Goal: Task Accomplishment & Management: Manage account settings

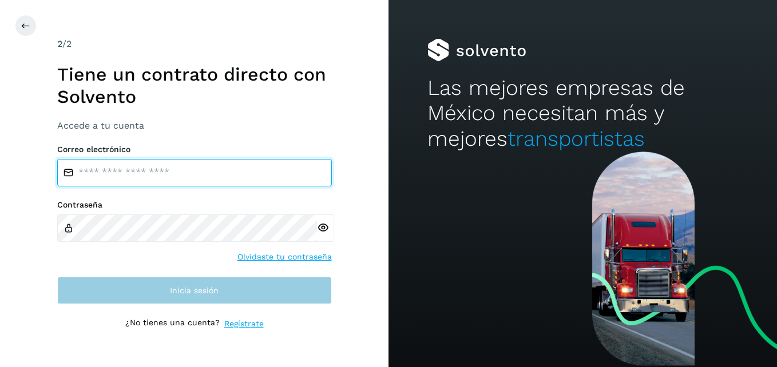
type input "**********"
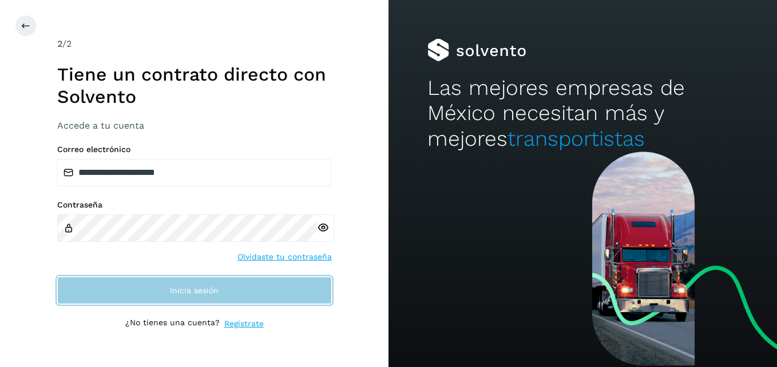
click at [202, 292] on span "Inicia sesión" at bounding box center [194, 291] width 49 height 8
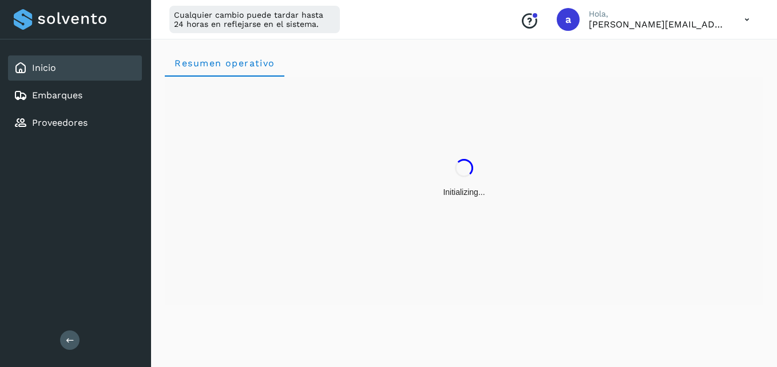
click at [192, 166] on div "Initializing..." at bounding box center [464, 179] width 598 height 204
click at [55, 100] on link "Embarques" at bounding box center [57, 95] width 50 height 11
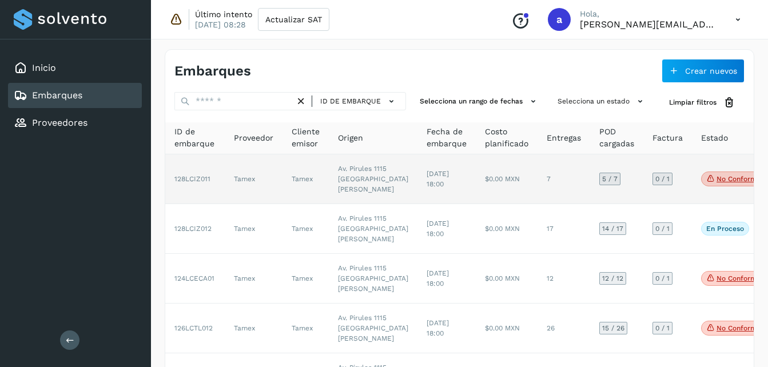
click at [312, 199] on td "Tamex" at bounding box center [306, 179] width 46 height 50
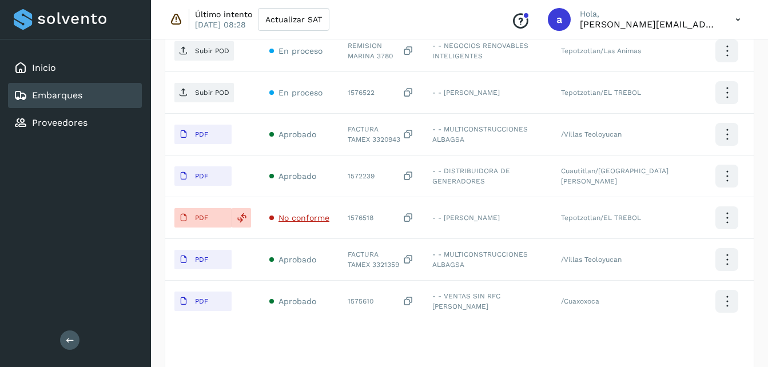
scroll to position [366, 0]
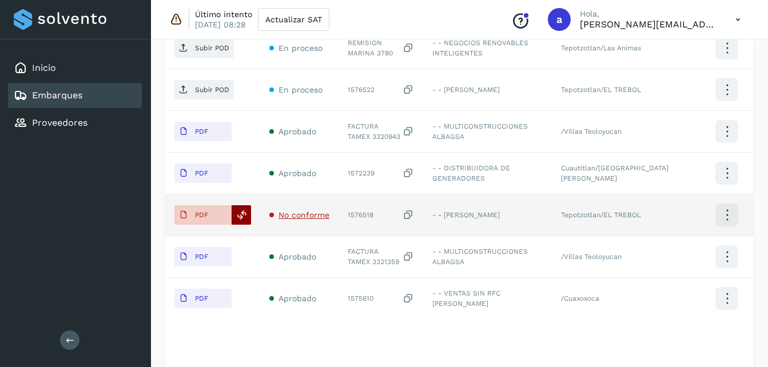
click at [237, 216] on icon at bounding box center [242, 215] width 10 height 10
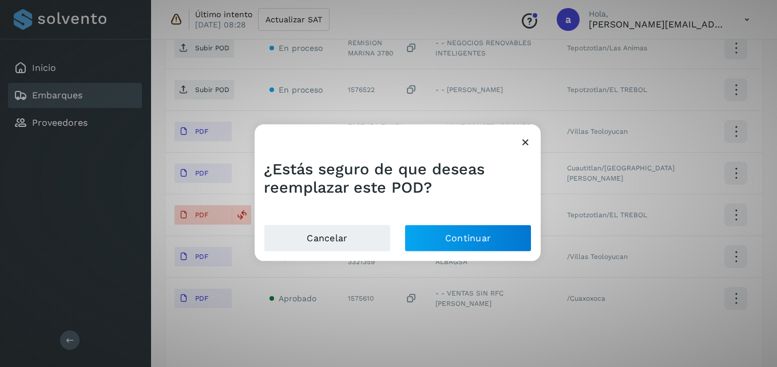
click at [532, 145] on div at bounding box center [398, 138] width 286 height 26
click at [761, 149] on div "¿Estás seguro de que deseas reemplazar este POD? Cancelar Continuar" at bounding box center [388, 183] width 777 height 367
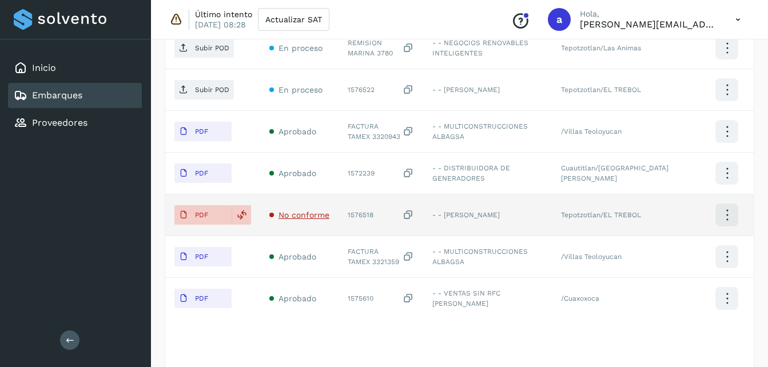
click at [414, 212] on icon at bounding box center [408, 215] width 11 height 12
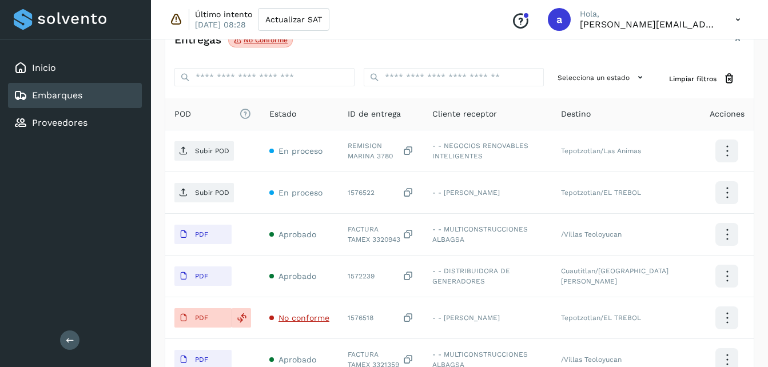
scroll to position [228, 0]
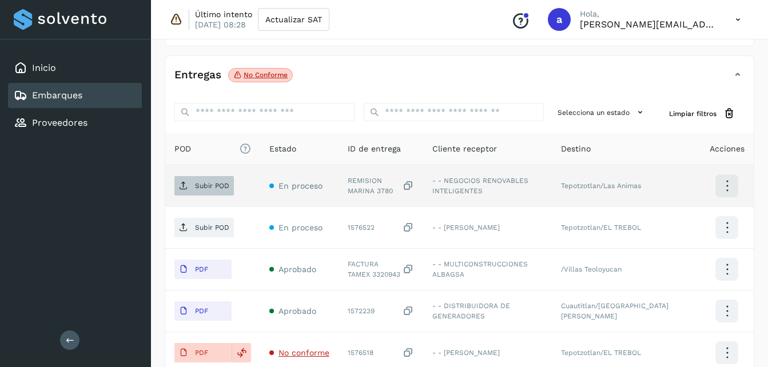
click at [208, 185] on p "Subir POD" at bounding box center [212, 186] width 34 height 8
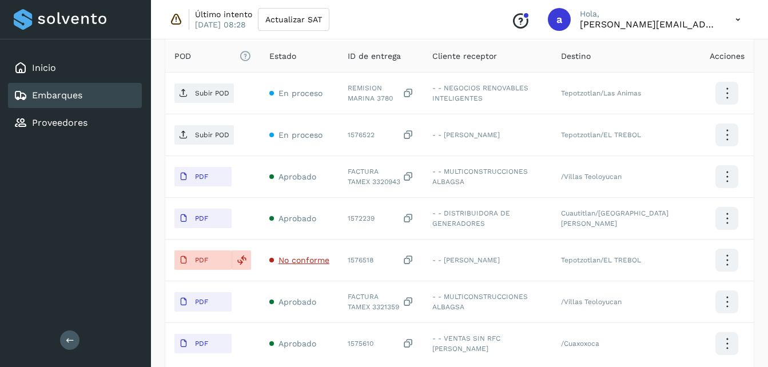
scroll to position [344, 0]
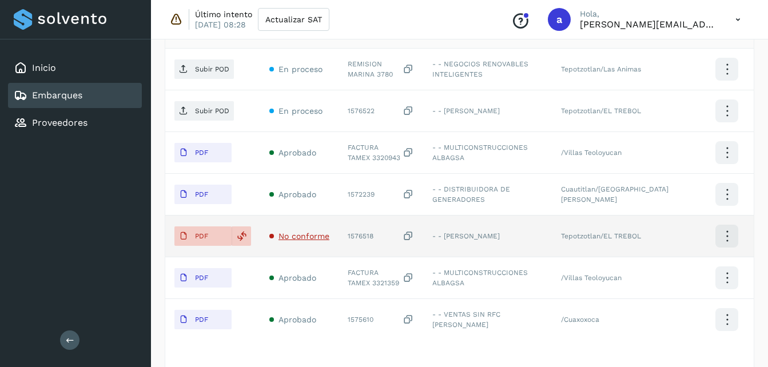
click at [414, 234] on icon at bounding box center [408, 237] width 11 height 12
click at [245, 235] on icon at bounding box center [242, 236] width 10 height 10
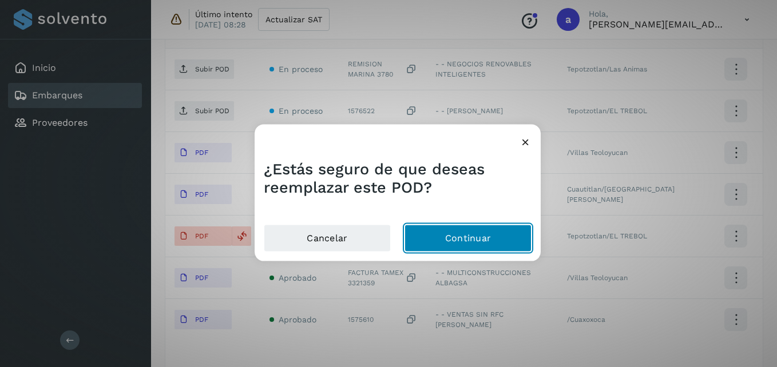
click at [476, 236] on button "Continuar" at bounding box center [468, 237] width 127 height 27
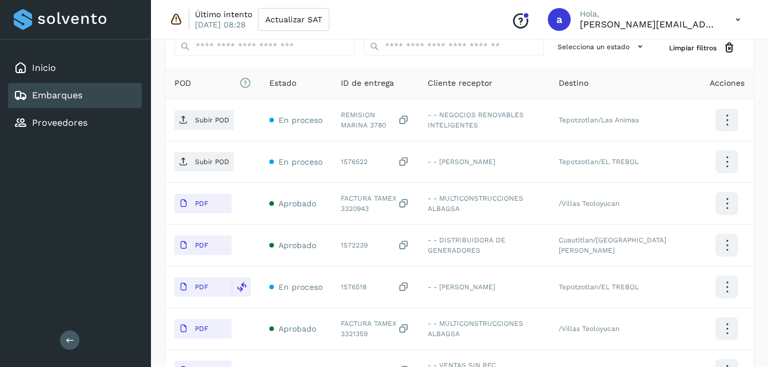
scroll to position [294, 0]
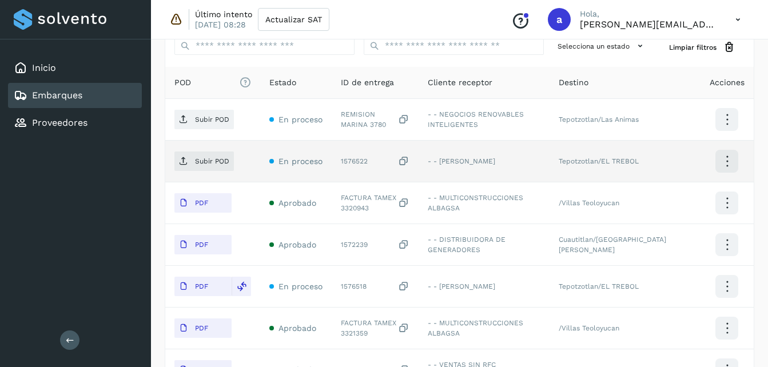
click at [410, 162] on icon at bounding box center [403, 162] width 11 height 12
click at [407, 163] on icon at bounding box center [403, 162] width 11 height 12
click at [201, 157] on p "Subir POD" at bounding box center [212, 161] width 34 height 8
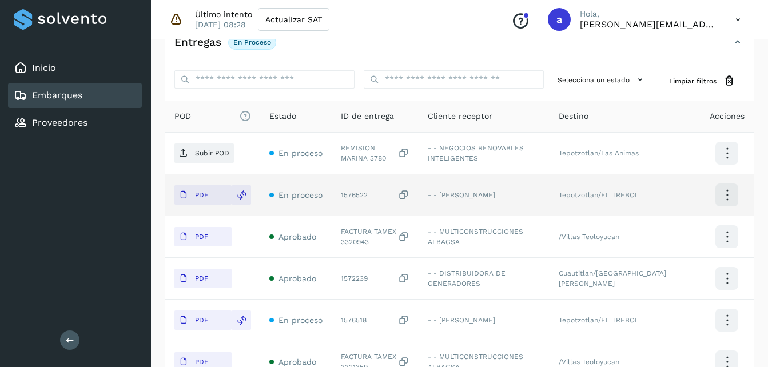
scroll to position [263, 0]
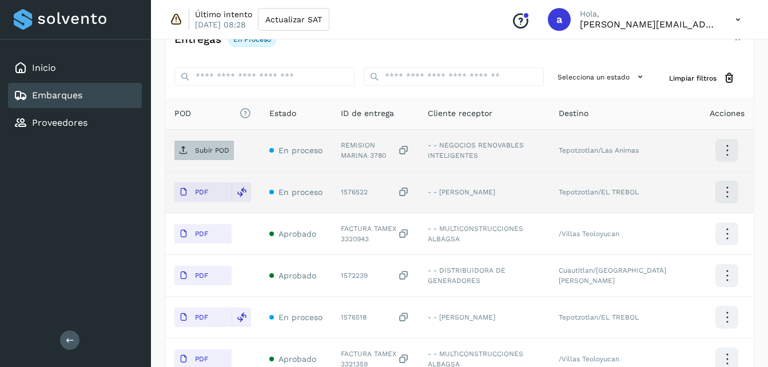
click at [200, 154] on p "Subir POD" at bounding box center [212, 150] width 34 height 8
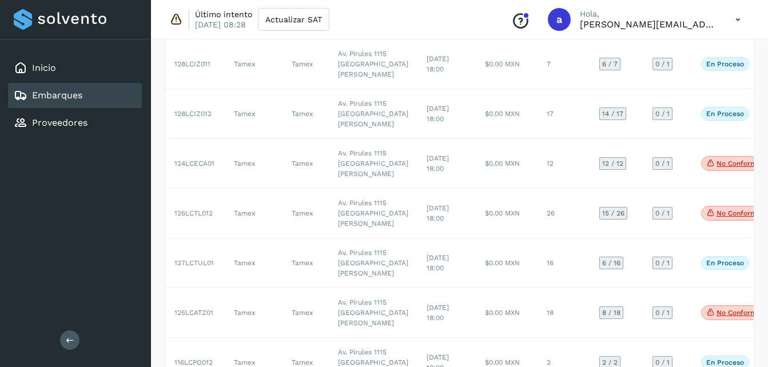
scroll to position [117, 0]
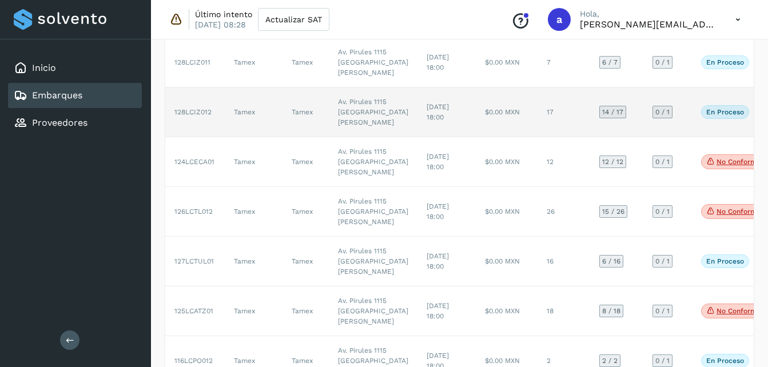
click at [476, 137] on td "$0.00 MXN" at bounding box center [507, 113] width 62 height 50
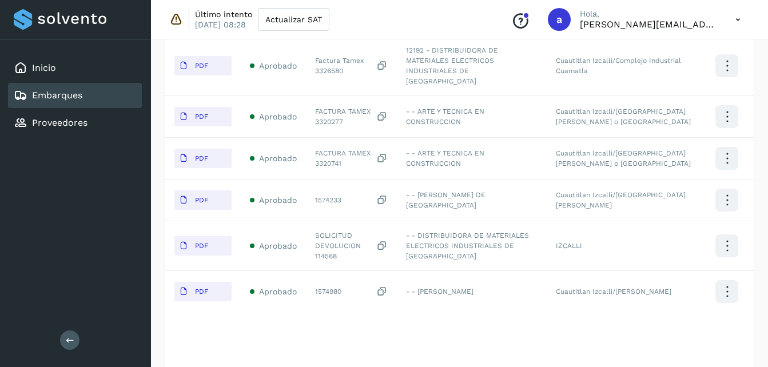
scroll to position [571, 0]
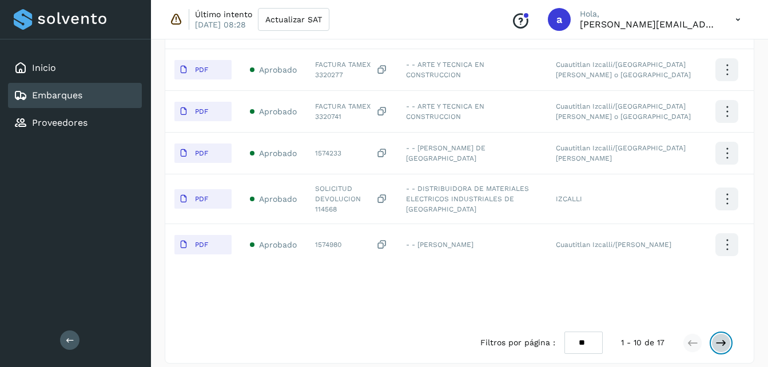
click at [721, 338] on icon at bounding box center [721, 343] width 11 height 11
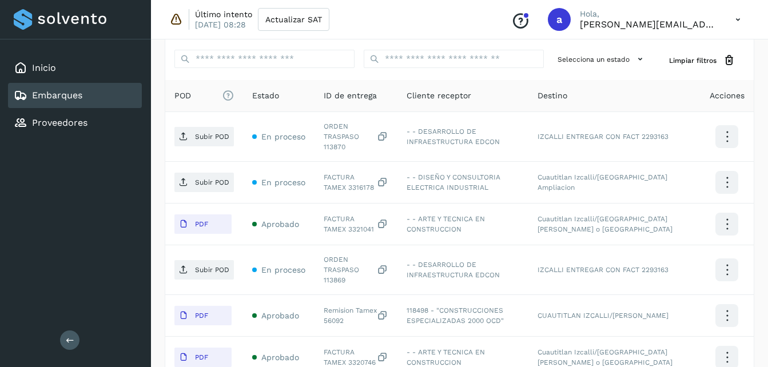
scroll to position [279, 0]
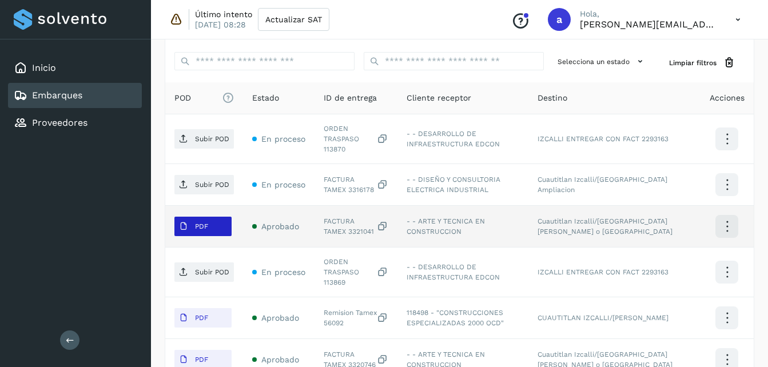
click at [199, 223] on p "PDF" at bounding box center [201, 227] width 13 height 8
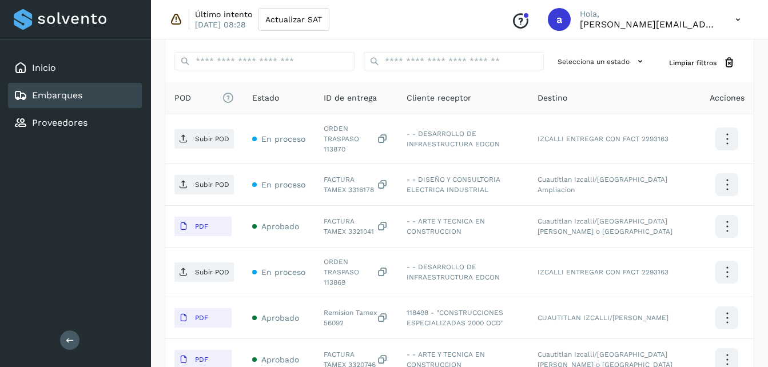
click at [759, 43] on div "Embarques y entregas Embarque #128LCIZ012 ✨ Muy pronto podrás gestionar todos t…" at bounding box center [459, 146] width 617 height 778
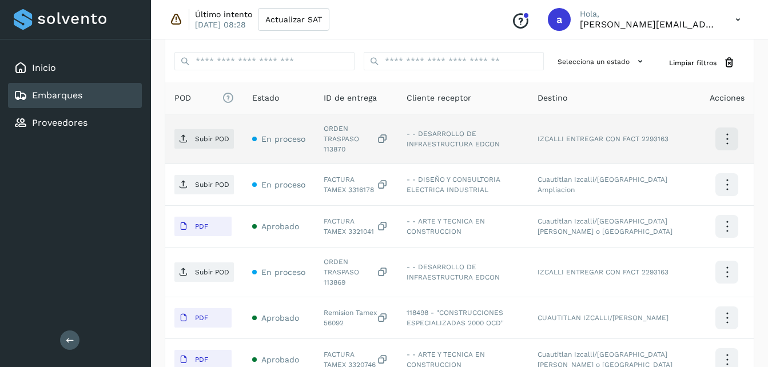
click at [388, 140] on icon at bounding box center [382, 139] width 11 height 12
click at [191, 141] on span "Subir POD" at bounding box center [205, 139] width 60 height 18
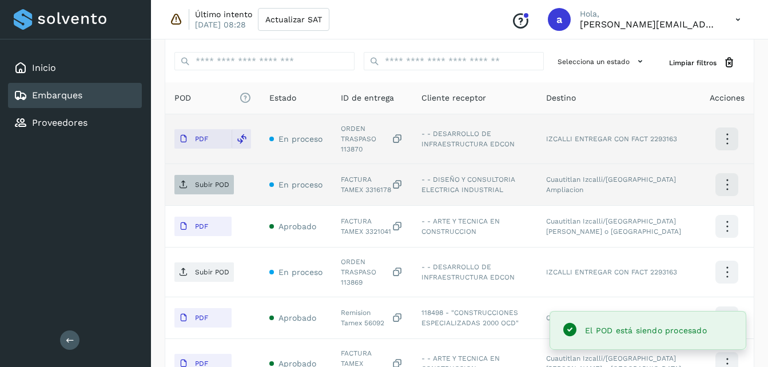
click at [213, 181] on p "Subir POD" at bounding box center [212, 185] width 34 height 8
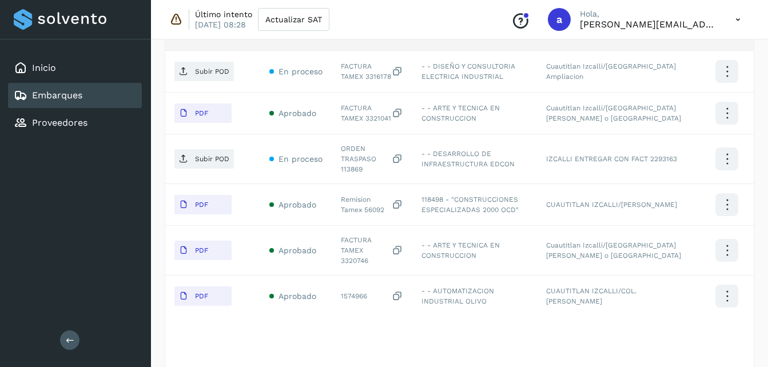
scroll to position [394, 0]
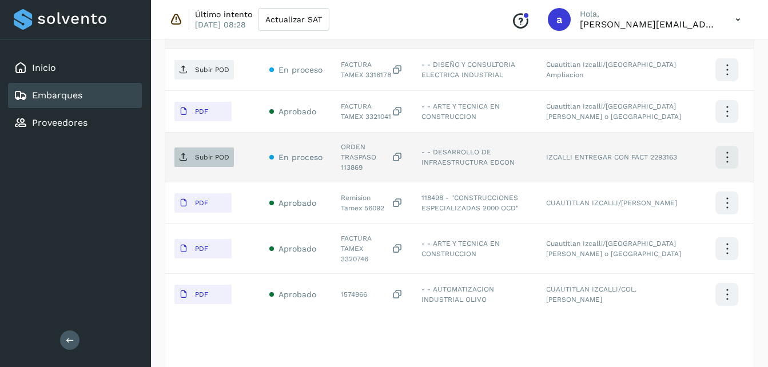
click at [199, 153] on p "Subir POD" at bounding box center [212, 157] width 34 height 8
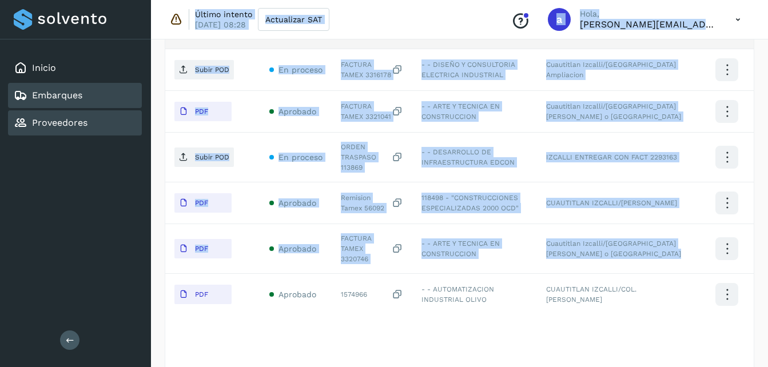
drag, startPoint x: 199, startPoint y: 143, endPoint x: 128, endPoint y: 121, distance: 74.2
click at [128, 121] on div "Inicio Embarques Proveedores Salir Último intento [DATE] 08:28 Actualizar SAT C…" at bounding box center [384, 16] width 768 height 821
click at [423, 310] on div "POD El tamaño máximo de archivo es de 20 Mb. Estado ID de entrega Cliente recep…" at bounding box center [459, 169] width 589 height 405
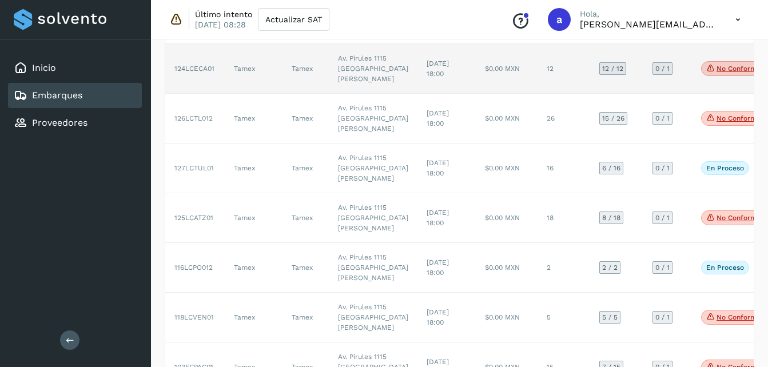
click at [476, 94] on td "$0.00 MXN" at bounding box center [507, 69] width 62 height 50
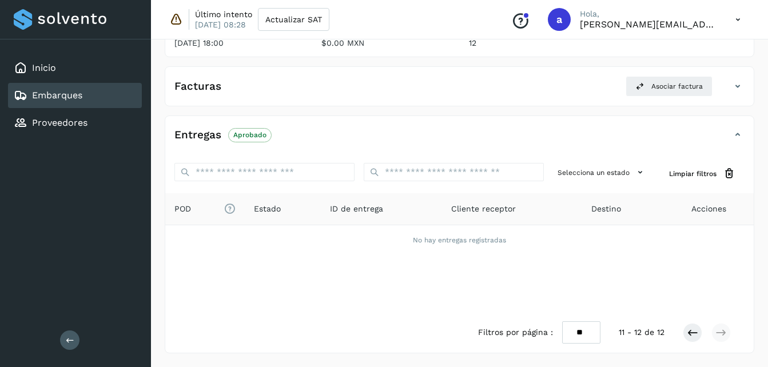
scroll to position [168, 0]
click at [688, 334] on icon at bounding box center [692, 332] width 11 height 11
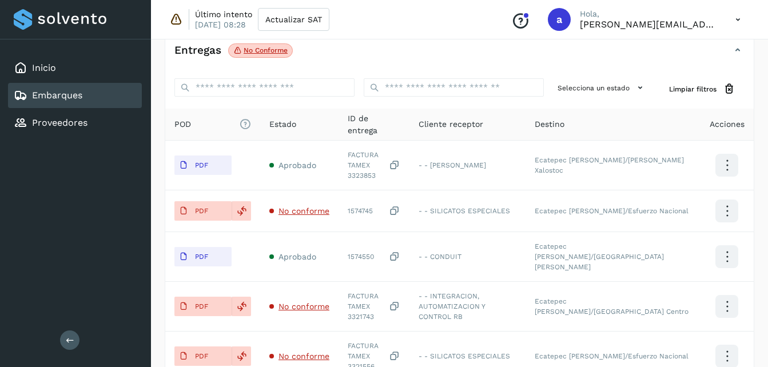
scroll to position [249, 0]
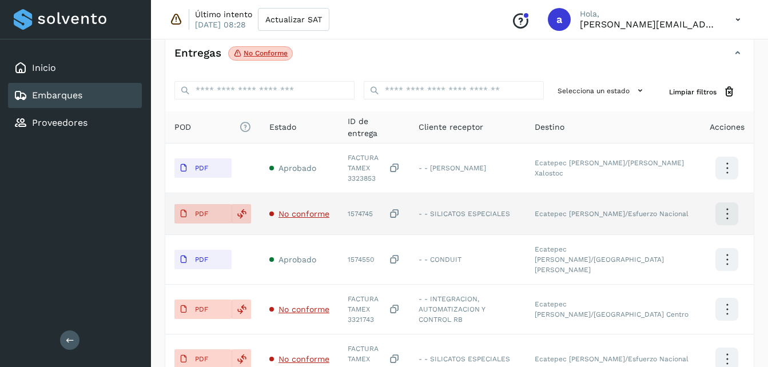
click at [400, 208] on icon at bounding box center [394, 214] width 11 height 12
click at [194, 205] on span "PDF" at bounding box center [194, 214] width 38 height 18
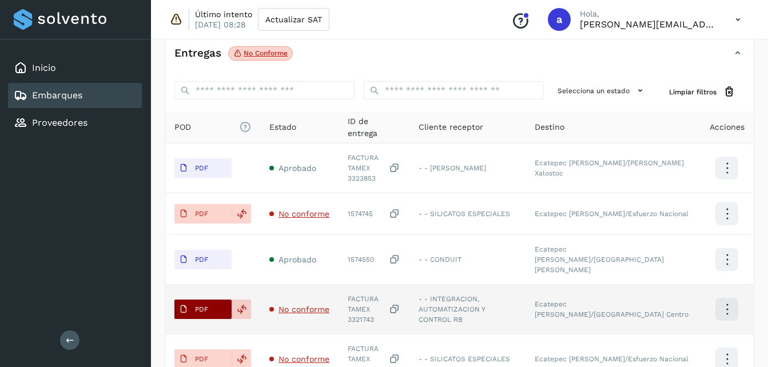
click at [216, 300] on button "PDF" at bounding box center [203, 309] width 57 height 19
click at [312, 305] on span "No conforme" at bounding box center [304, 309] width 51 height 9
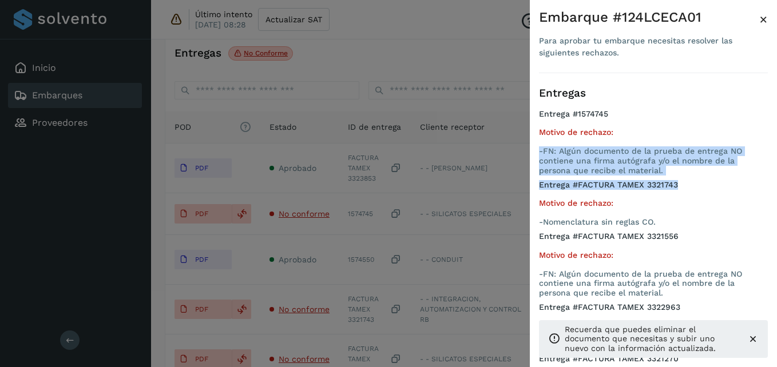
drag, startPoint x: 759, startPoint y: 132, endPoint x: 758, endPoint y: 181, distance: 48.6
click at [758, 181] on ul "Entrega #1574745 Motivo de rechazo: -FN: Algún documento de la prueba de entreg…" at bounding box center [653, 257] width 229 height 297
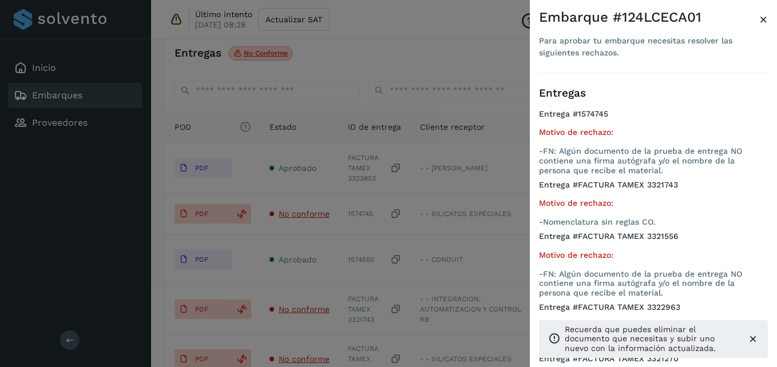
drag, startPoint x: 758, startPoint y: 181, endPoint x: 758, endPoint y: 20, distance: 160.8
click at [758, 20] on div "Embarque #124LCECA01" at bounding box center [649, 17] width 220 height 17
click at [760, 20] on span "×" at bounding box center [763, 19] width 9 height 16
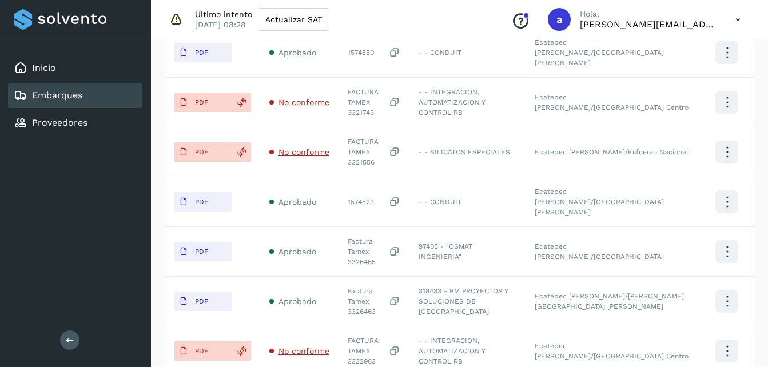
scroll to position [447, 0]
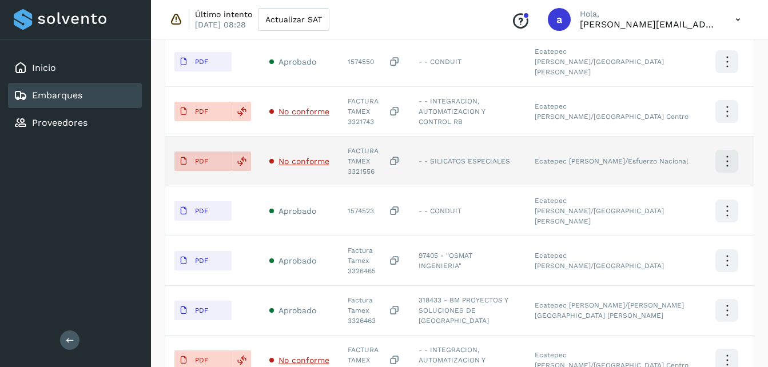
click at [300, 157] on span "No conforme" at bounding box center [304, 161] width 51 height 9
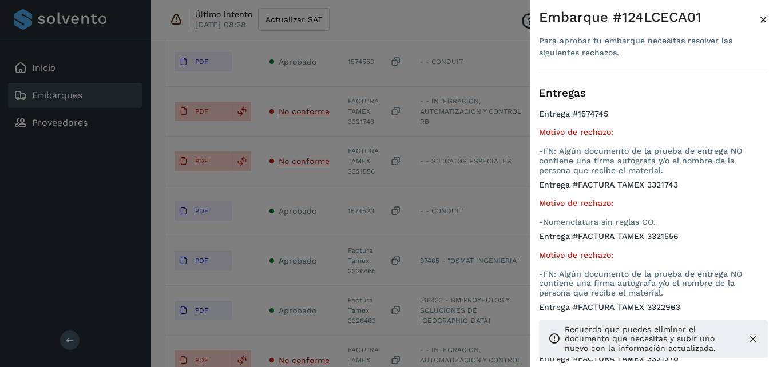
click at [766, 16] on span "×" at bounding box center [763, 19] width 9 height 16
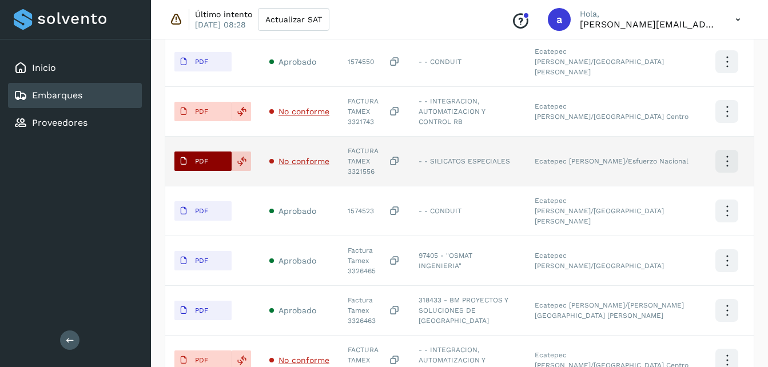
click at [200, 157] on p "PDF" at bounding box center [201, 161] width 13 height 8
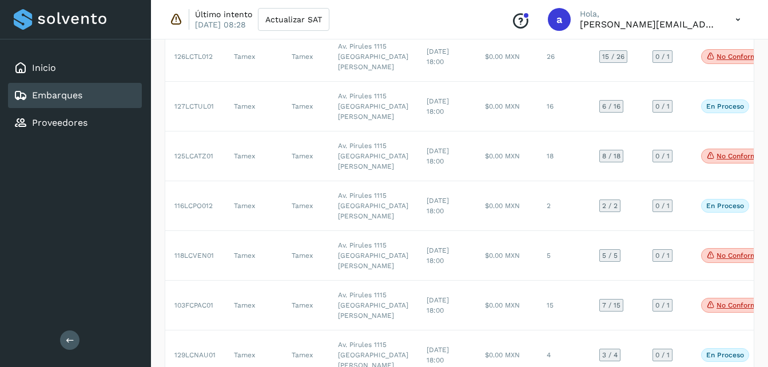
scroll to position [260, 0]
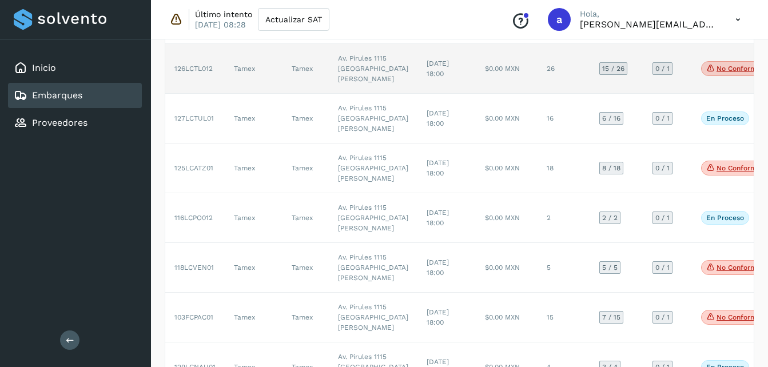
click at [476, 94] on td "$0.00 MXN" at bounding box center [507, 69] width 62 height 50
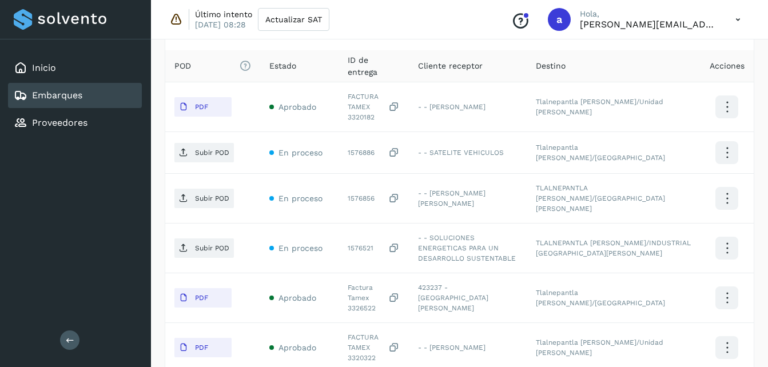
scroll to position [312, 0]
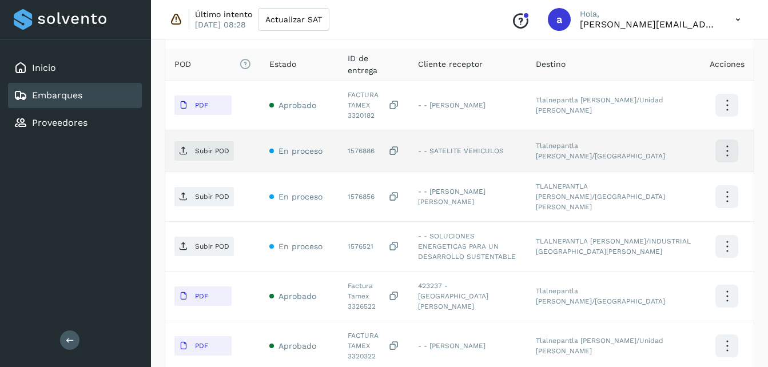
click at [400, 145] on icon at bounding box center [393, 151] width 11 height 12
click at [220, 147] on p "Subir POD" at bounding box center [212, 151] width 34 height 8
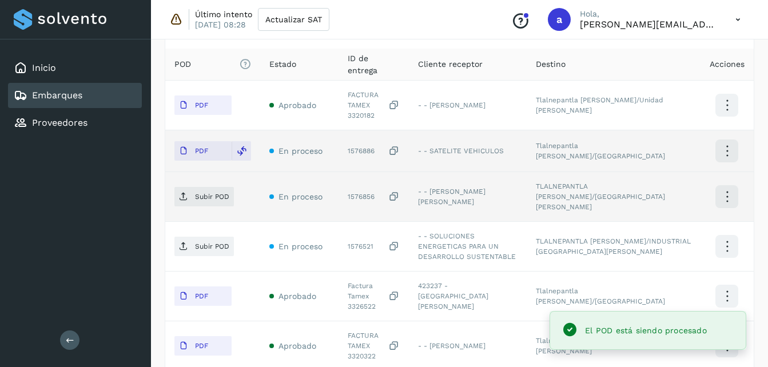
drag, startPoint x: 402, startPoint y: 191, endPoint x: 405, endPoint y: 183, distance: 8.3
click at [400, 191] on icon at bounding box center [393, 197] width 11 height 12
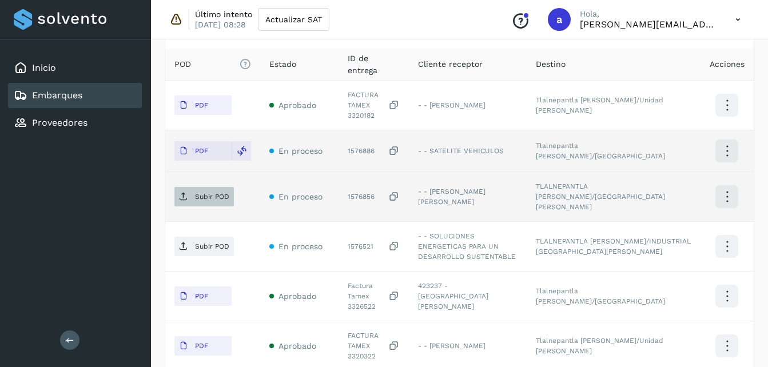
click at [206, 193] on p "Subir POD" at bounding box center [212, 197] width 34 height 8
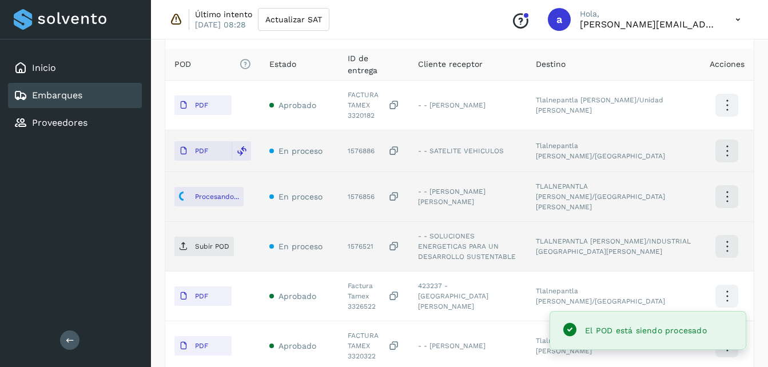
click at [400, 241] on icon at bounding box center [393, 247] width 11 height 12
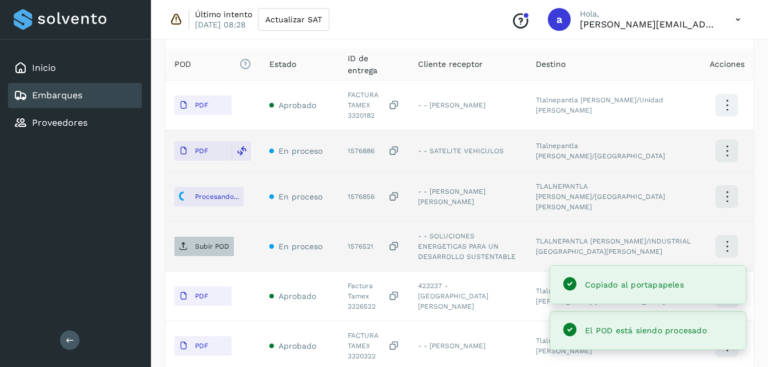
click at [208, 243] on p "Subir POD" at bounding box center [212, 247] width 34 height 8
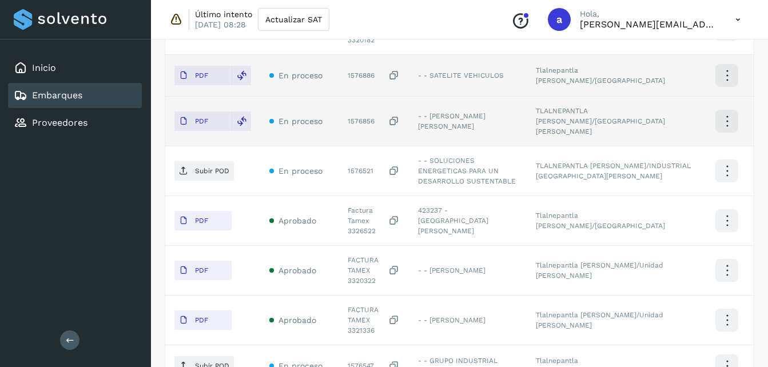
scroll to position [386, 0]
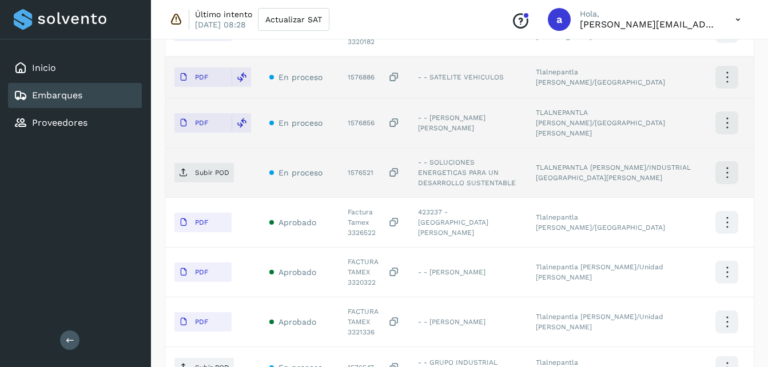
click at [400, 167] on icon at bounding box center [393, 173] width 11 height 12
click at [199, 169] on p "Subir POD" at bounding box center [212, 173] width 34 height 8
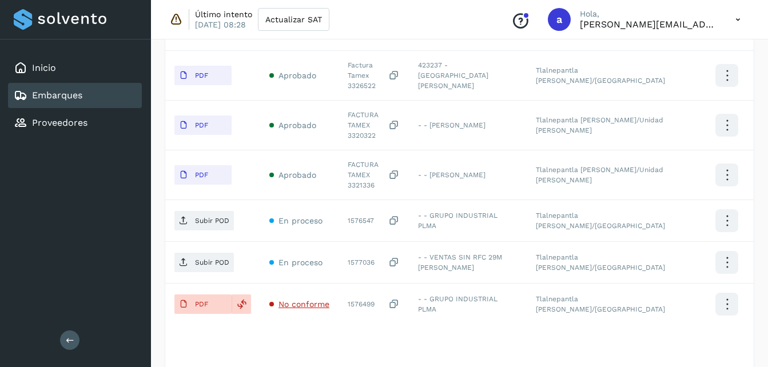
scroll to position [535, 0]
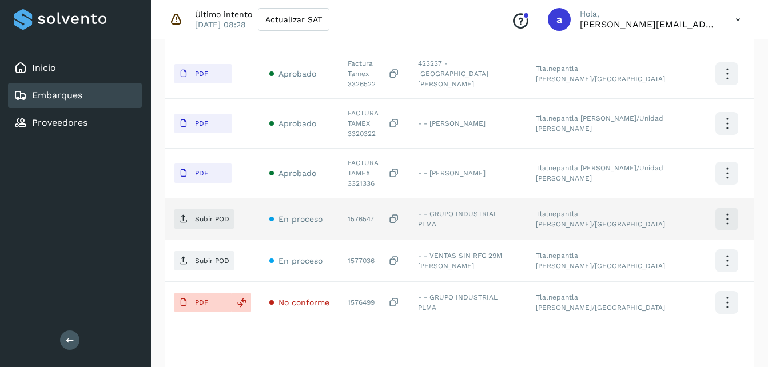
click at [400, 213] on icon at bounding box center [393, 219] width 11 height 12
click at [210, 215] on p "Subir POD" at bounding box center [212, 219] width 34 height 8
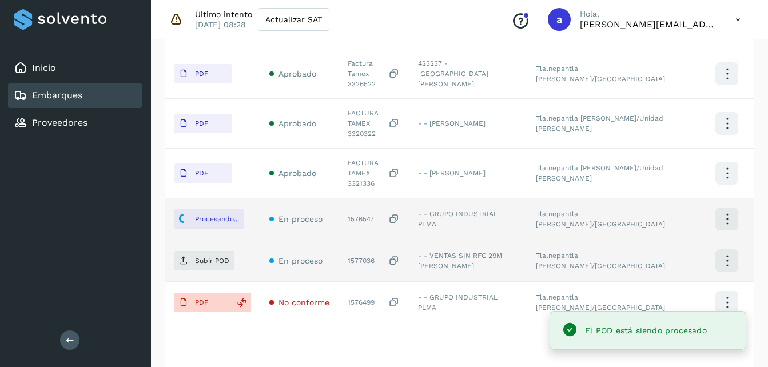
click at [400, 255] on icon at bounding box center [393, 261] width 11 height 12
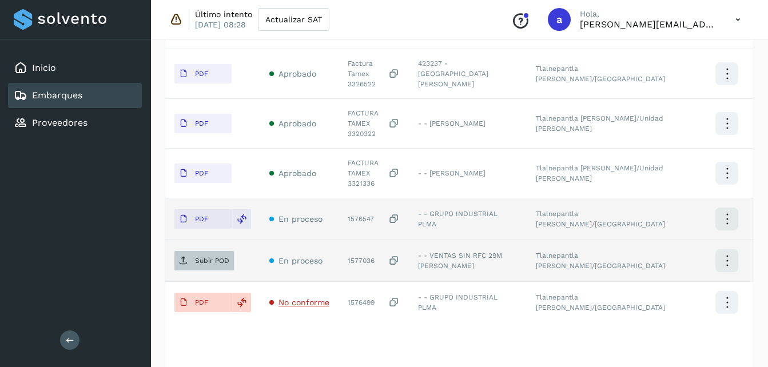
click at [178, 252] on span "Subir POD" at bounding box center [205, 261] width 60 height 18
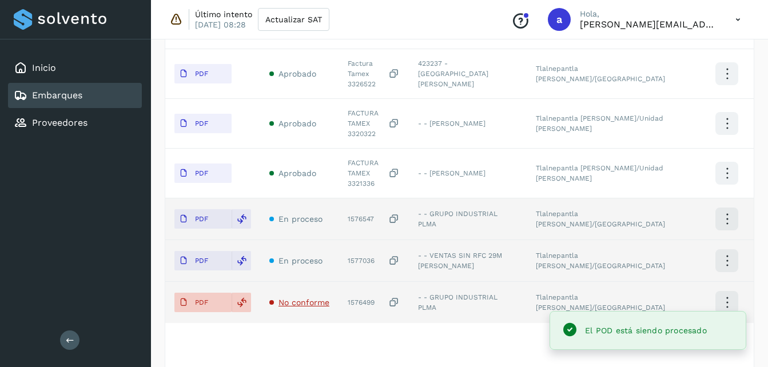
click at [290, 298] on span "No conforme" at bounding box center [304, 302] width 51 height 9
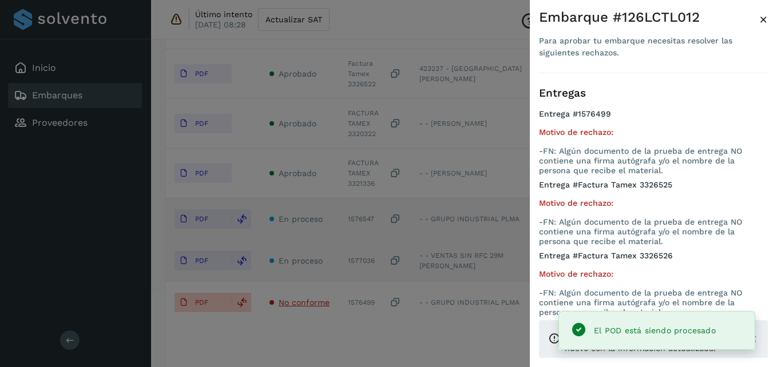
click at [766, 14] on span "×" at bounding box center [763, 19] width 9 height 16
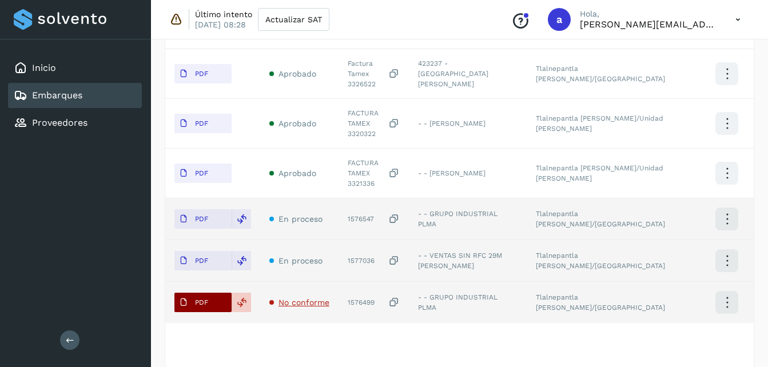
click at [208, 294] on span "PDF" at bounding box center [194, 303] width 38 height 18
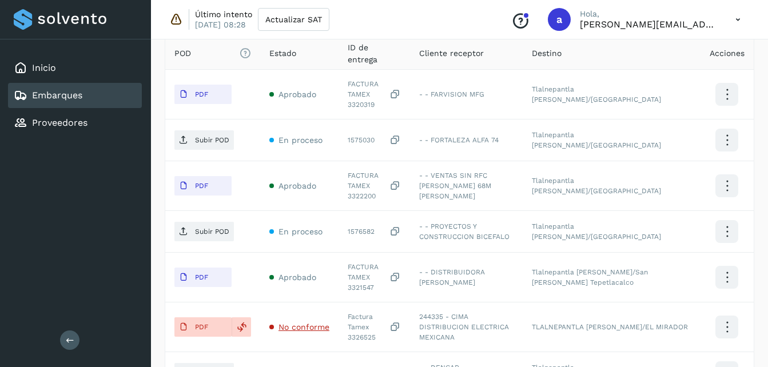
scroll to position [322, 0]
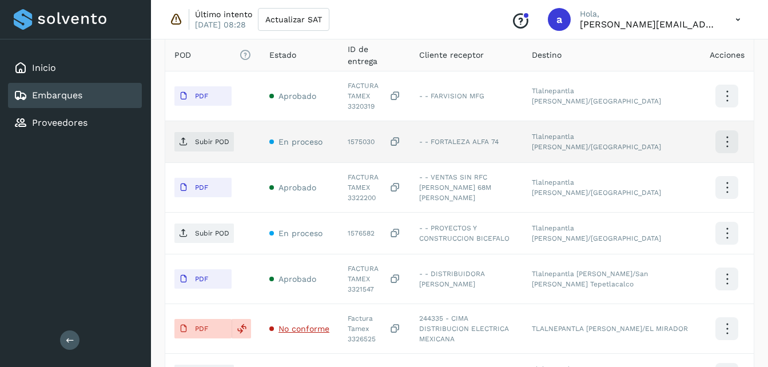
click at [401, 136] on icon at bounding box center [395, 142] width 11 height 12
click at [204, 138] on p "Subir POD" at bounding box center [212, 142] width 34 height 8
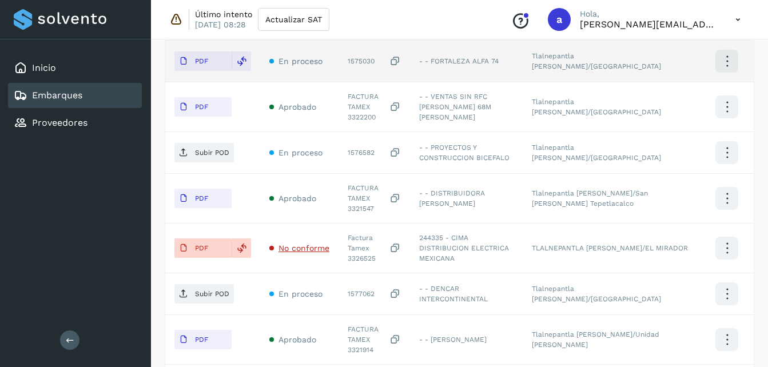
scroll to position [410, 0]
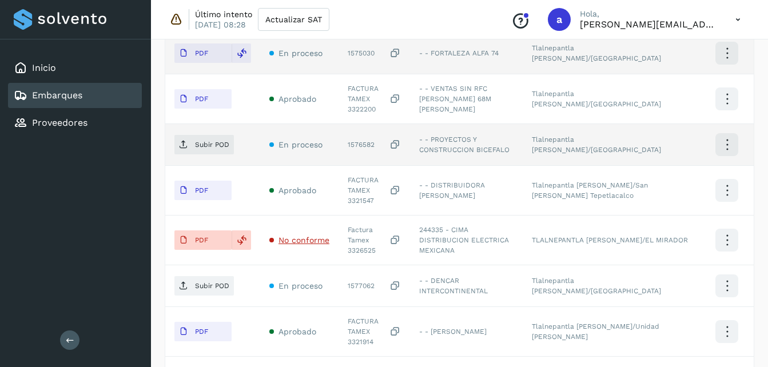
click at [401, 139] on icon at bounding box center [395, 145] width 11 height 12
click at [203, 141] on p "Subir POD" at bounding box center [212, 145] width 34 height 8
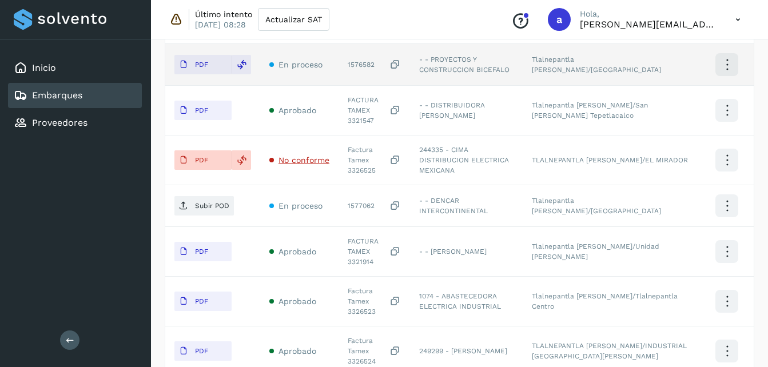
scroll to position [487, 0]
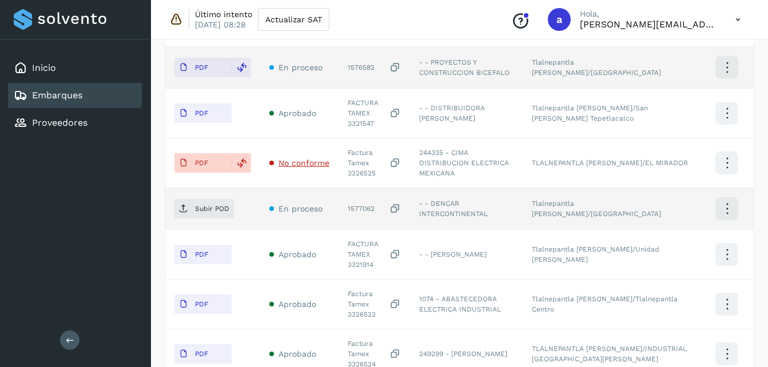
click at [401, 203] on icon at bounding box center [395, 209] width 11 height 12
click at [201, 205] on p "Subir POD" at bounding box center [212, 209] width 34 height 8
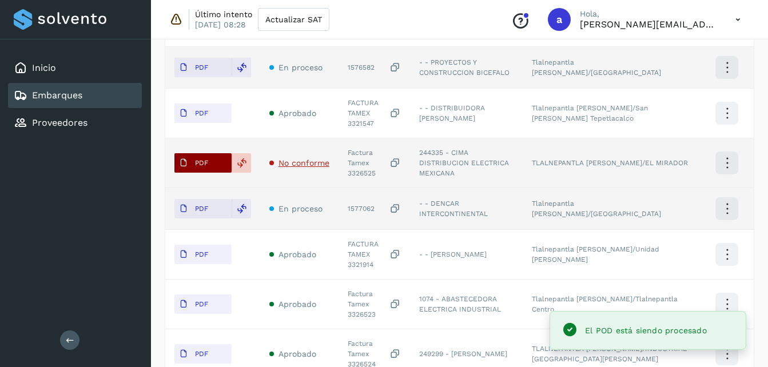
click at [221, 153] on button "PDF" at bounding box center [203, 162] width 57 height 19
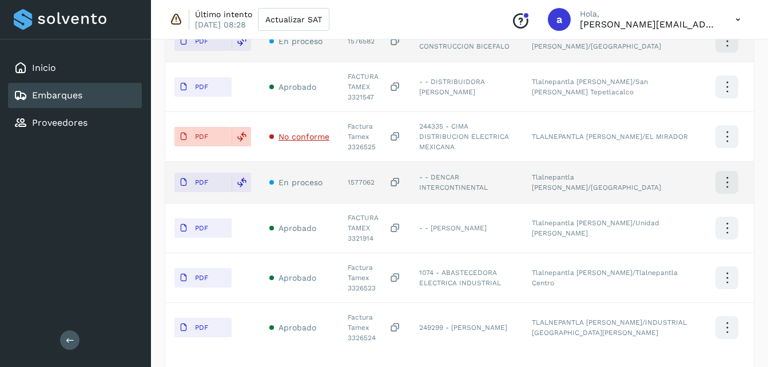
scroll to position [555, 0]
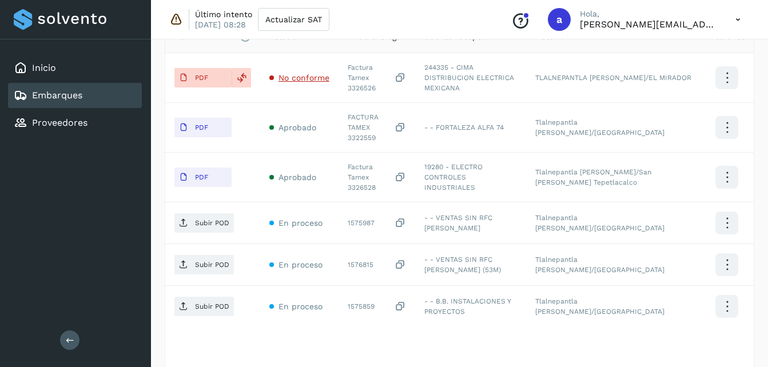
scroll to position [341, 0]
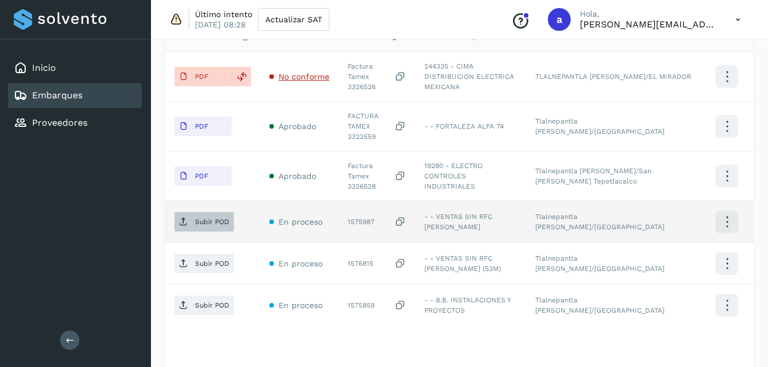
click at [219, 218] on p "Subir POD" at bounding box center [212, 222] width 34 height 8
click at [406, 216] on icon at bounding box center [400, 222] width 11 height 12
click at [204, 218] on p "Subir POD" at bounding box center [212, 222] width 34 height 8
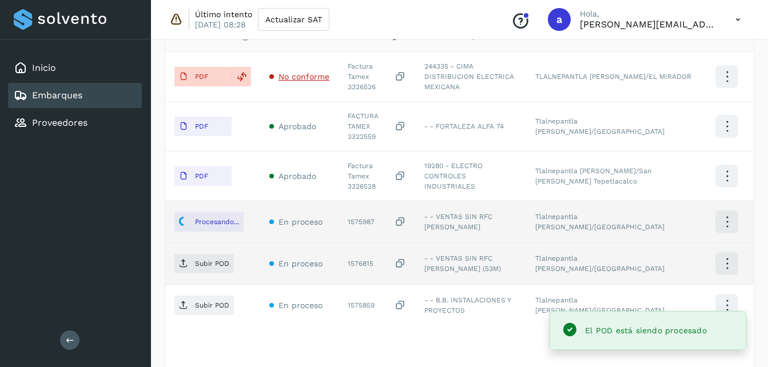
click at [406, 258] on icon at bounding box center [400, 264] width 11 height 12
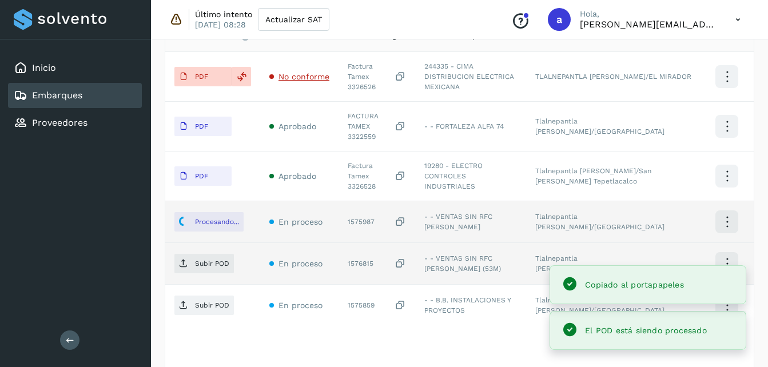
click at [406, 258] on icon at bounding box center [400, 264] width 11 height 12
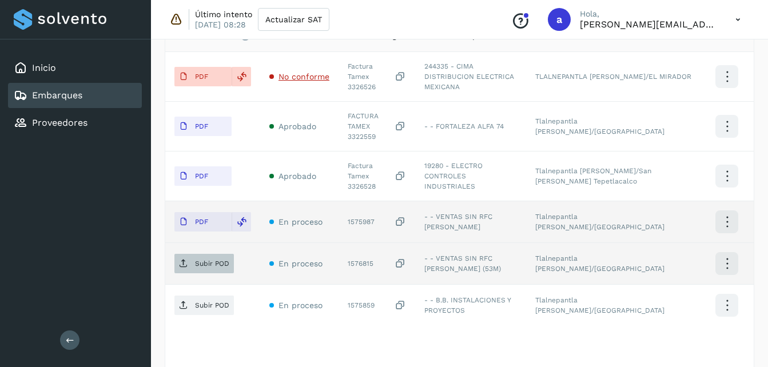
click at [210, 260] on p "Subir POD" at bounding box center [212, 264] width 34 height 8
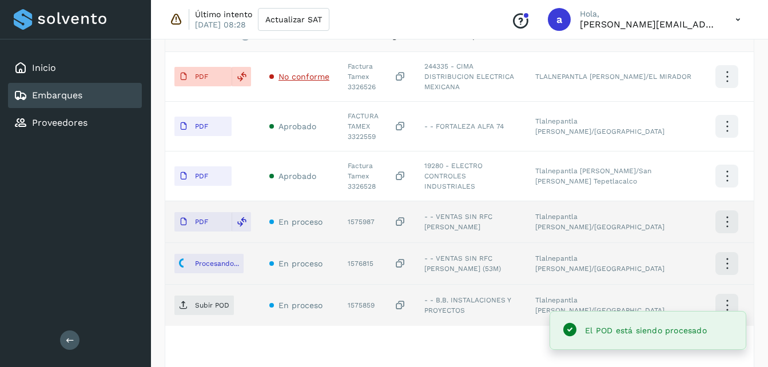
click at [406, 300] on icon at bounding box center [400, 306] width 11 height 12
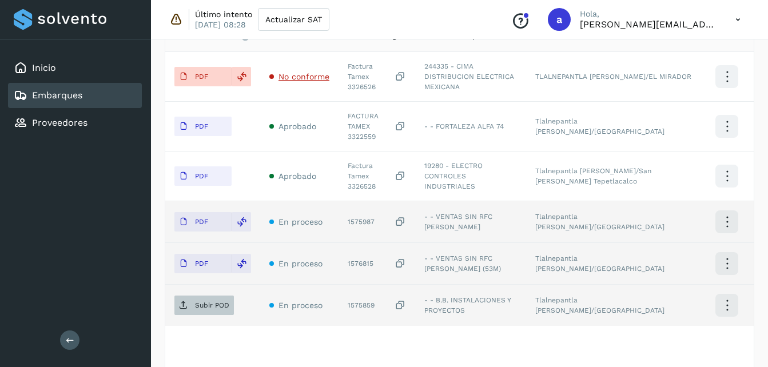
click at [210, 302] on p "Subir POD" at bounding box center [212, 306] width 34 height 8
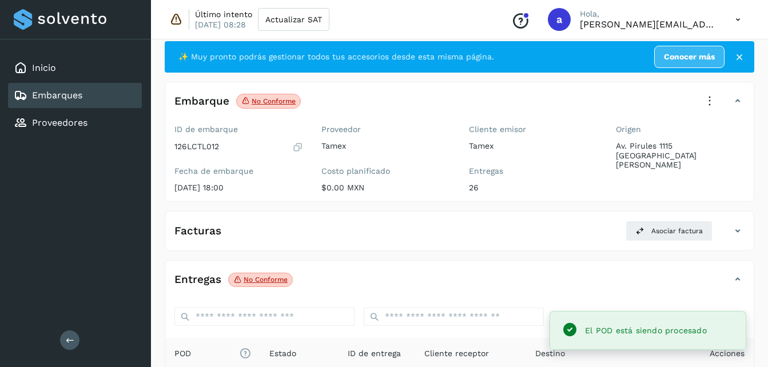
scroll to position [0, 0]
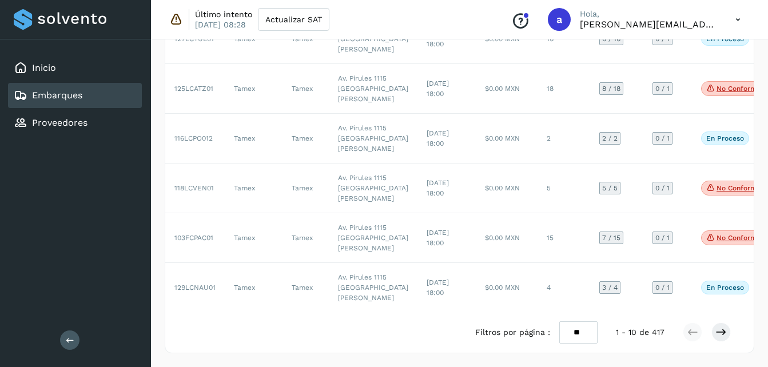
scroll to position [390, 0]
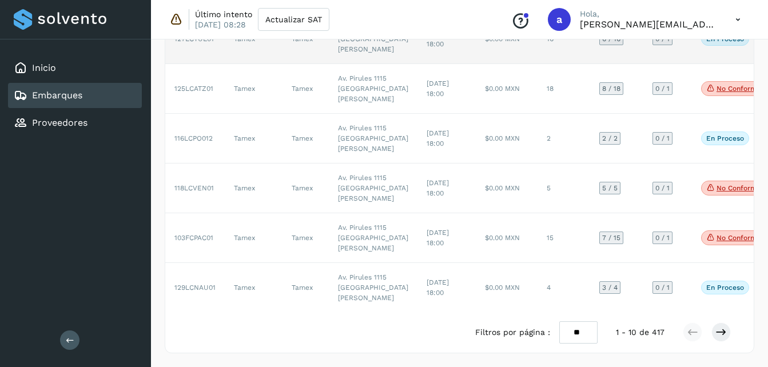
click at [540, 64] on td "16" at bounding box center [564, 39] width 53 height 50
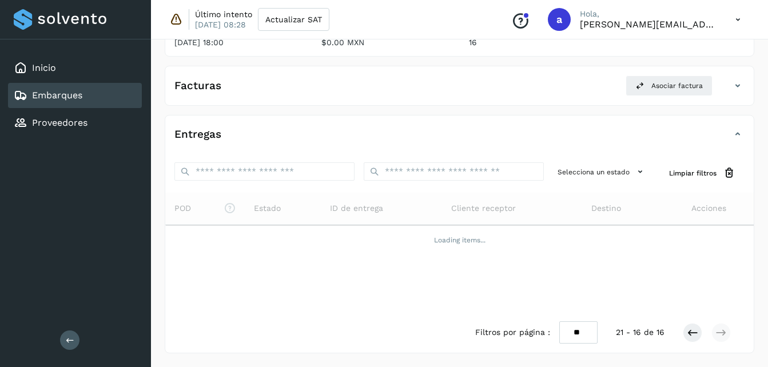
click at [705, 332] on div at bounding box center [707, 332] width 48 height 19
click at [694, 332] on icon at bounding box center [692, 332] width 11 height 11
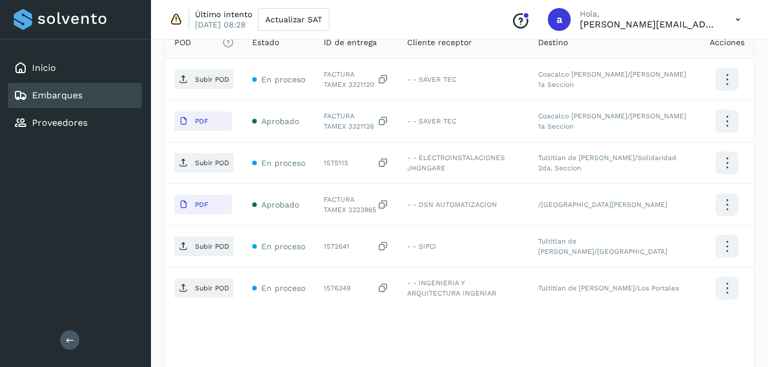
scroll to position [335, 0]
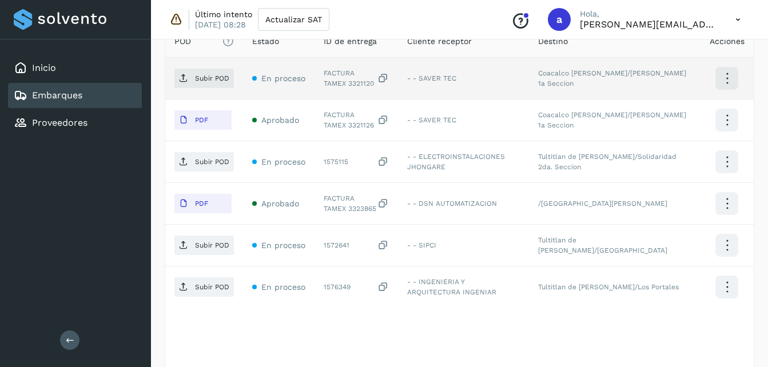
click at [388, 77] on icon at bounding box center [383, 79] width 11 height 12
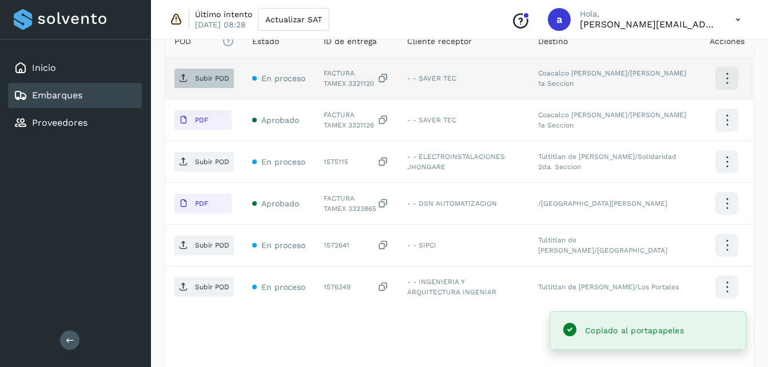
click at [209, 79] on p "Subir POD" at bounding box center [212, 78] width 34 height 8
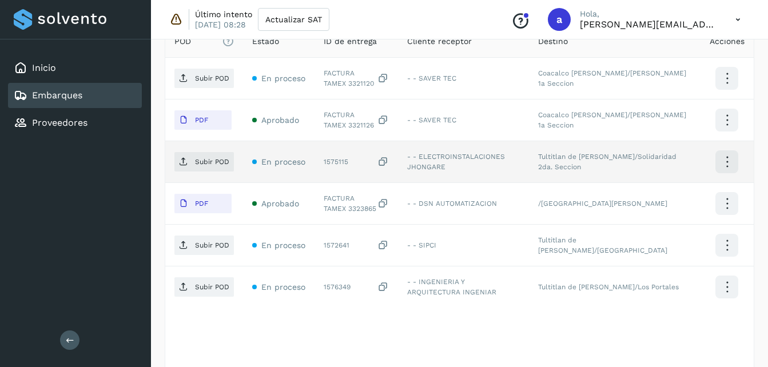
click at [389, 160] on icon at bounding box center [383, 162] width 11 height 12
click at [209, 164] on p "Subir POD" at bounding box center [212, 162] width 34 height 8
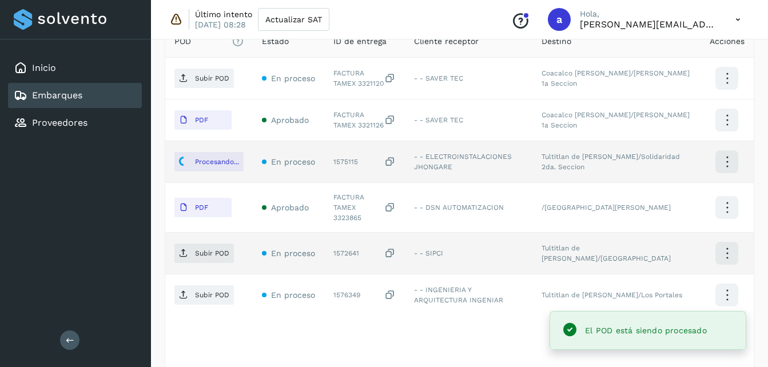
click at [394, 248] on icon at bounding box center [389, 254] width 11 height 12
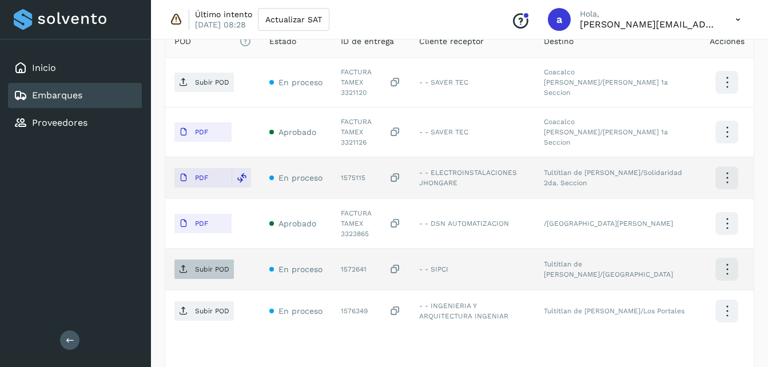
click at [207, 265] on p "Subir POD" at bounding box center [212, 269] width 34 height 8
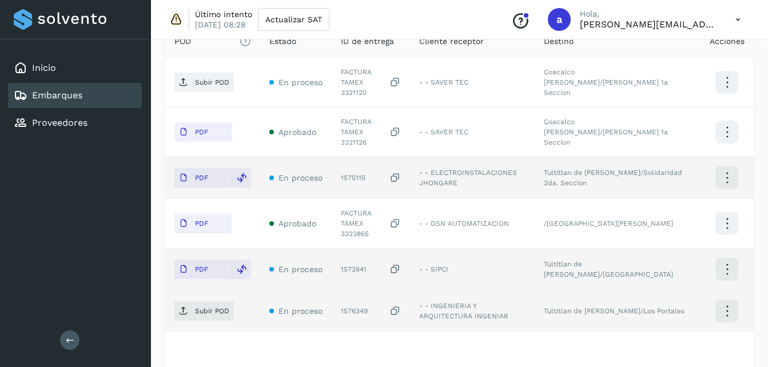
click at [401, 306] on icon at bounding box center [395, 312] width 11 height 12
click at [214, 307] on p "Subir POD" at bounding box center [212, 311] width 34 height 8
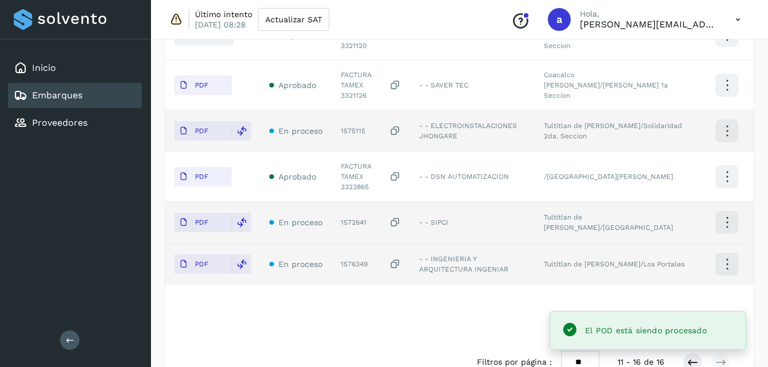
scroll to position [384, 0]
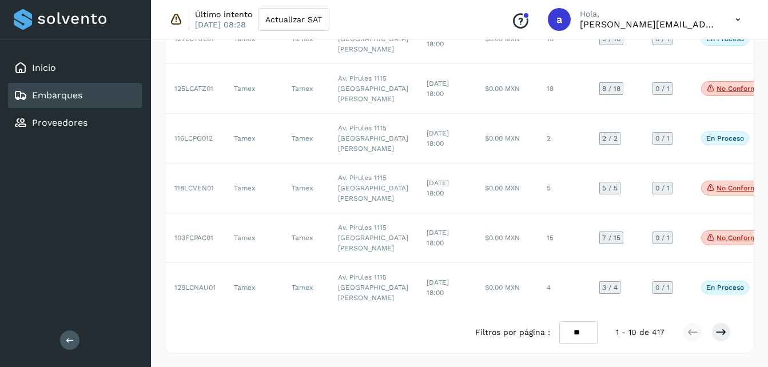
scroll to position [351, 0]
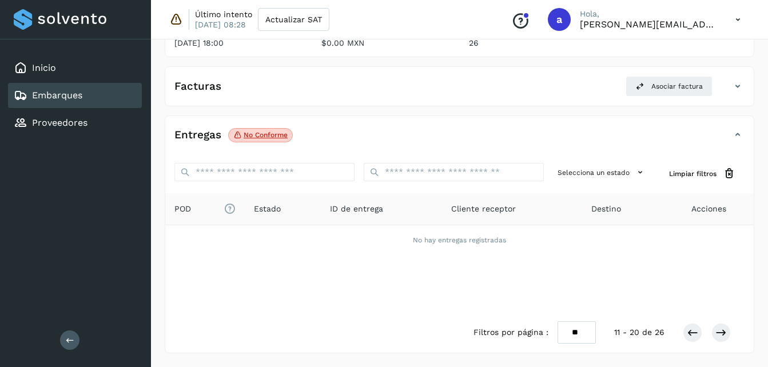
scroll to position [168, 0]
click at [691, 332] on icon at bounding box center [692, 332] width 11 height 11
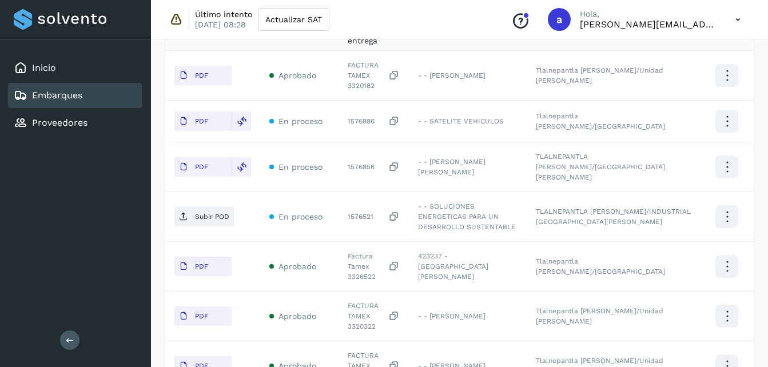
scroll to position [341, 0]
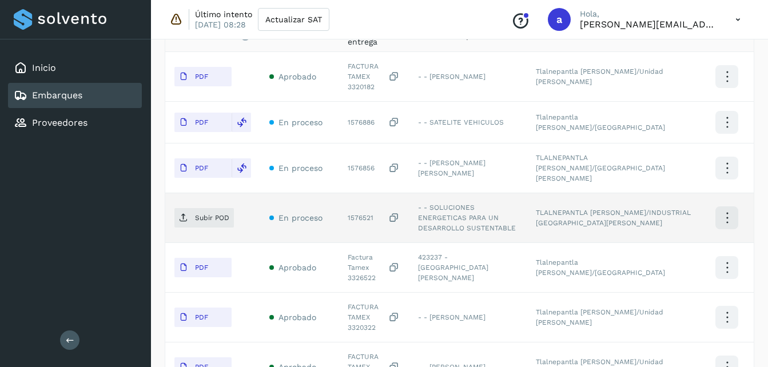
click at [400, 212] on icon at bounding box center [393, 218] width 11 height 12
click at [202, 209] on span "Subir POD" at bounding box center [205, 218] width 60 height 18
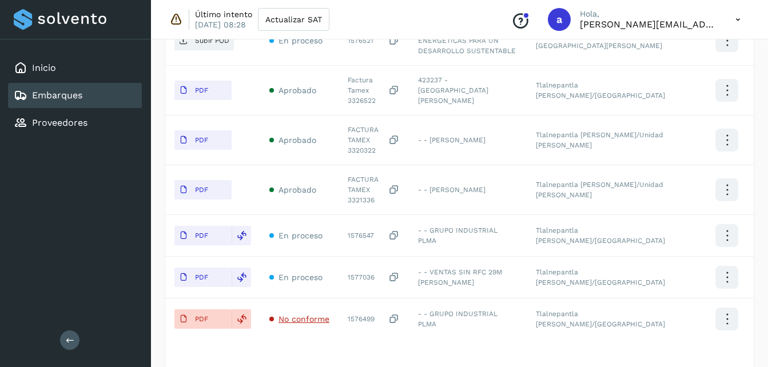
scroll to position [520, 0]
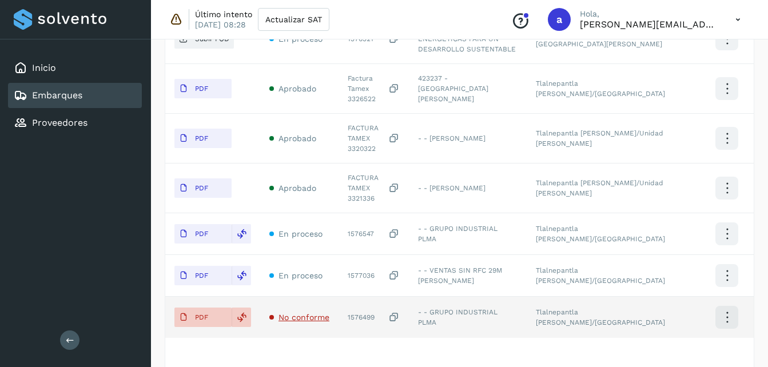
click at [302, 313] on span "No conforme" at bounding box center [304, 317] width 51 height 9
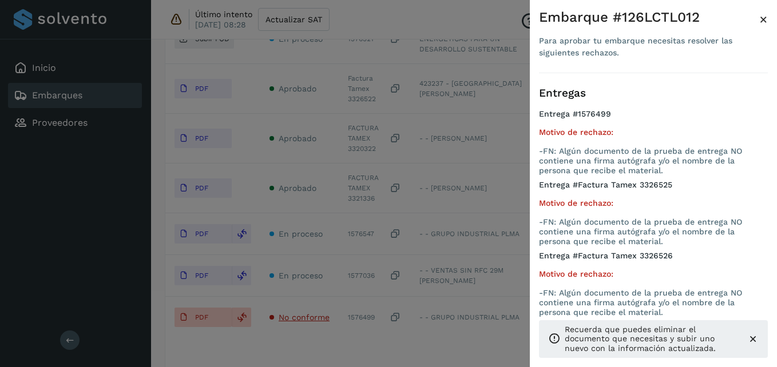
click at [763, 17] on span "×" at bounding box center [763, 19] width 9 height 16
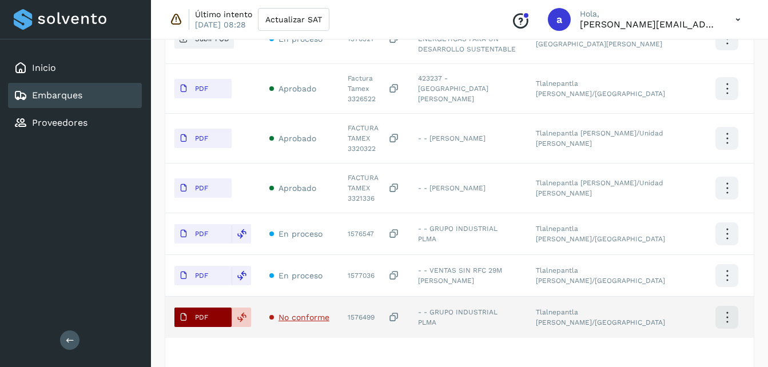
click at [214, 308] on button "PDF" at bounding box center [203, 317] width 57 height 19
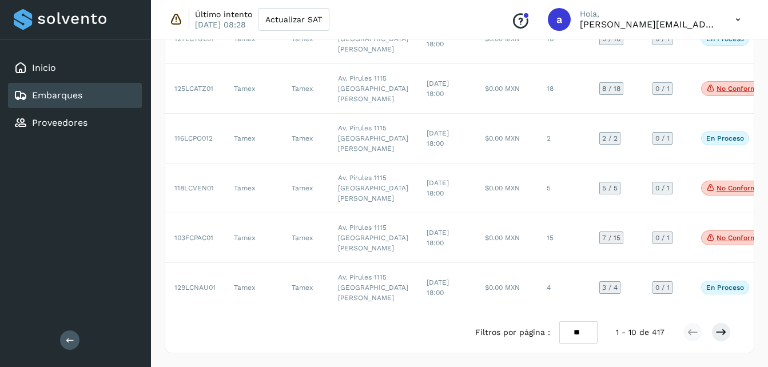
scroll to position [371, 0]
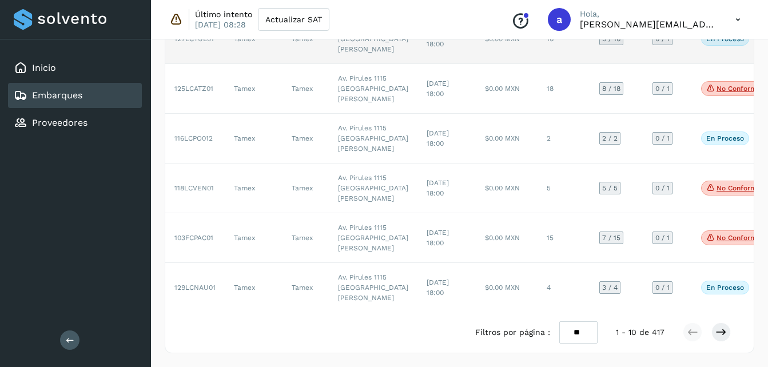
click at [488, 64] on td "$0.00 MXN" at bounding box center [507, 39] width 62 height 50
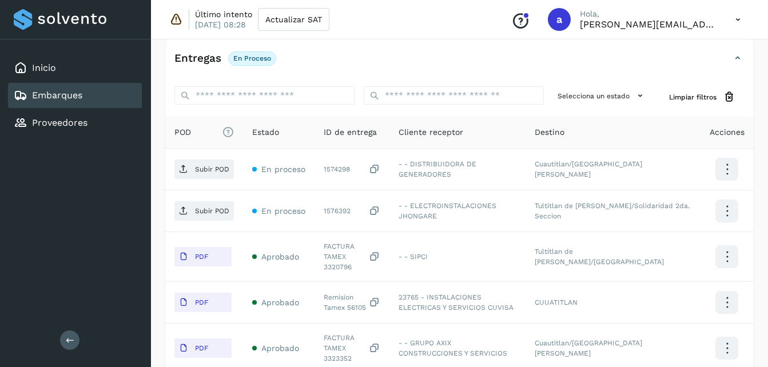
scroll to position [239, 0]
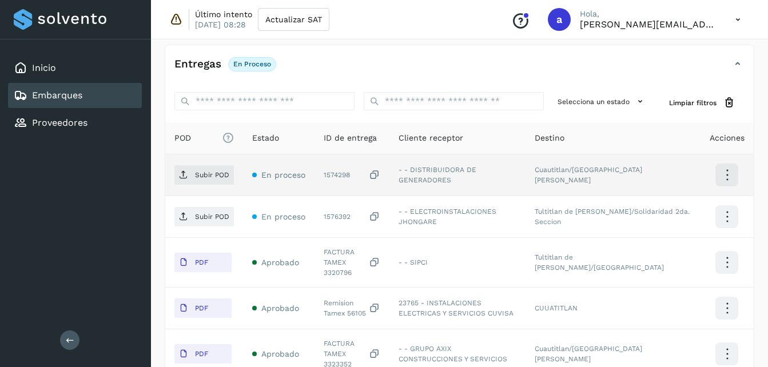
click at [380, 177] on icon at bounding box center [374, 175] width 11 height 12
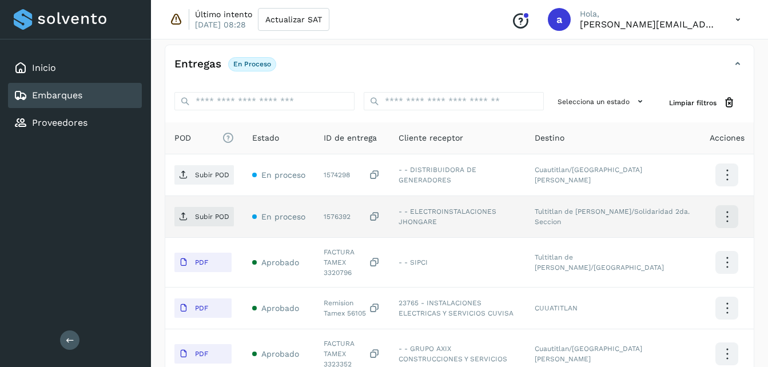
click at [380, 217] on icon at bounding box center [374, 217] width 11 height 12
click at [218, 220] on p "Subir POD" at bounding box center [212, 217] width 34 height 8
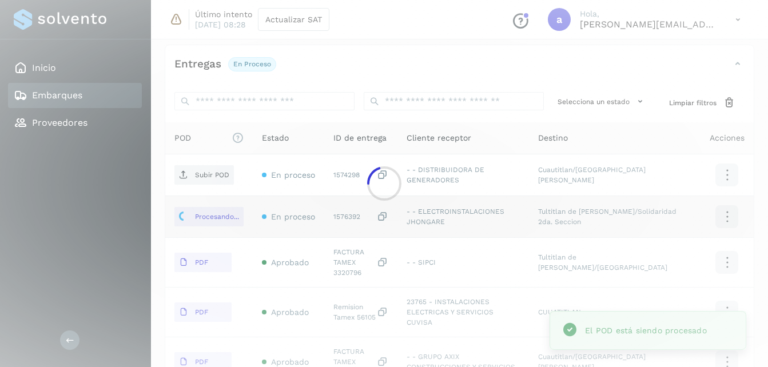
click at [768, 77] on div "Embarques y entregas Embarque #127LCTUL01 ✨ Muy pronto podrás gestionar todos t…" at bounding box center [459, 260] width 617 height 927
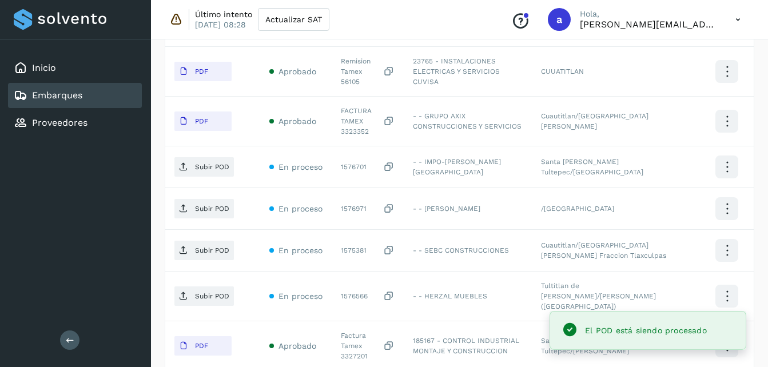
scroll to position [500, 0]
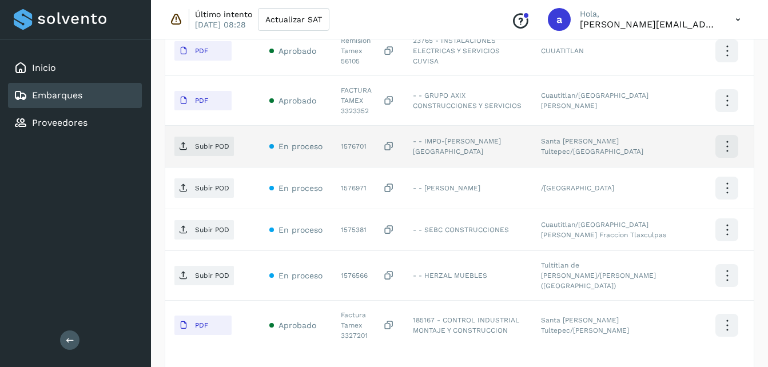
click at [395, 141] on icon at bounding box center [388, 147] width 11 height 12
click at [213, 142] on p "Subir POD" at bounding box center [212, 146] width 34 height 8
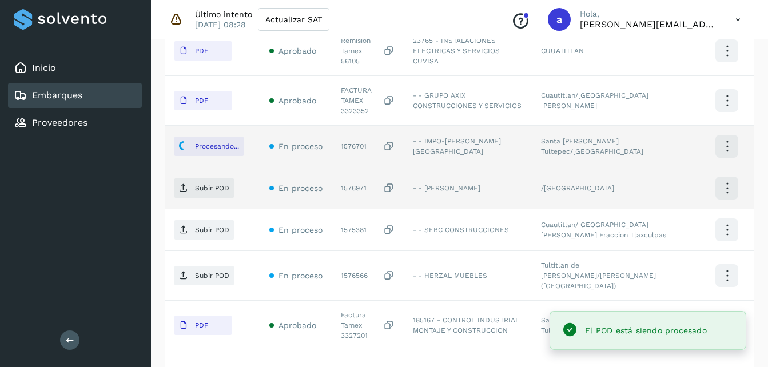
click at [395, 183] on icon at bounding box center [388, 189] width 11 height 12
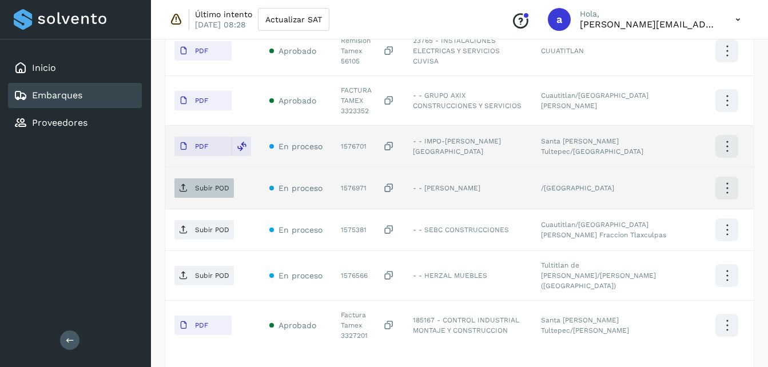
click at [212, 184] on p "Subir POD" at bounding box center [212, 188] width 34 height 8
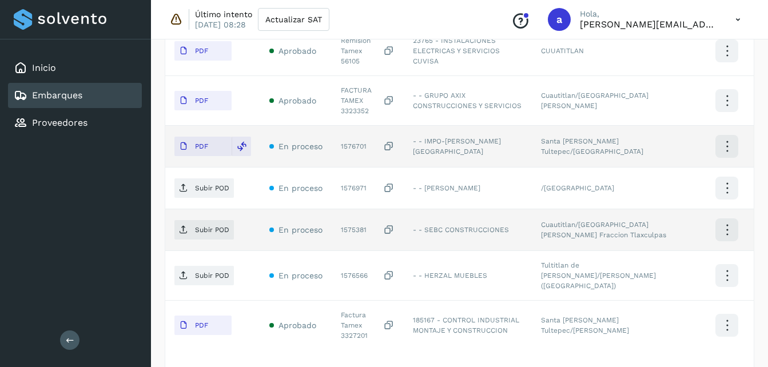
click at [395, 224] on icon at bounding box center [388, 230] width 11 height 12
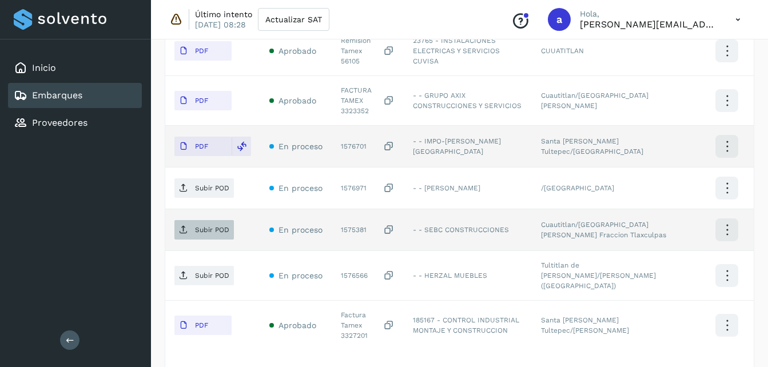
click at [215, 226] on p "Subir POD" at bounding box center [212, 230] width 34 height 8
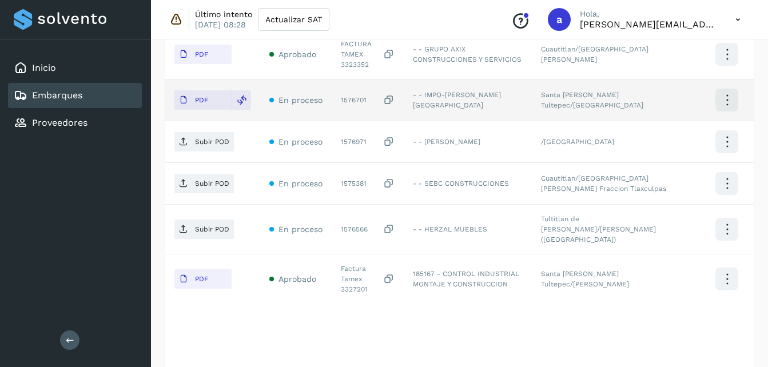
scroll to position [549, 0]
